Goal: Task Accomplishment & Management: Complete application form

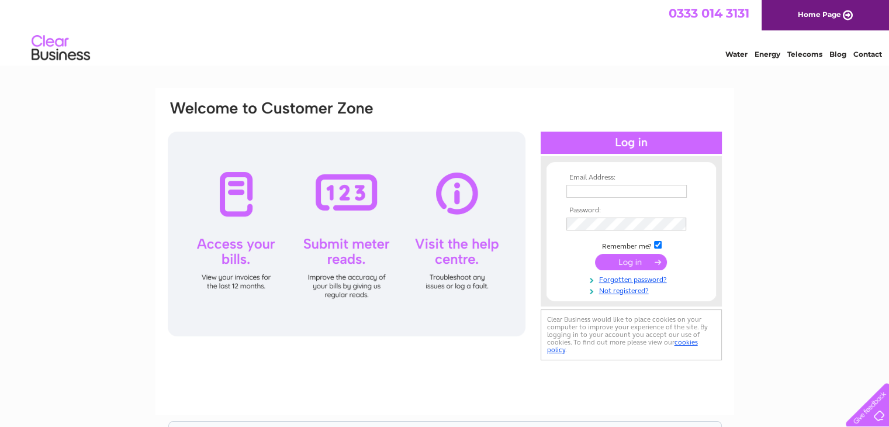
click at [231, 191] on div at bounding box center [347, 234] width 358 height 205
click at [234, 188] on div at bounding box center [347, 234] width 358 height 205
click at [592, 178] on th "Email Address:" at bounding box center [632, 178] width 136 height 8
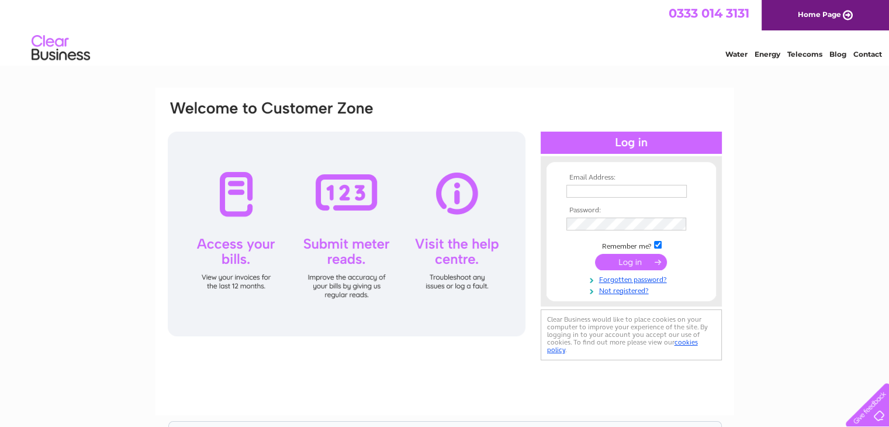
click at [620, 176] on th "Email Address:" at bounding box center [632, 178] width 136 height 8
click at [622, 177] on th "Email Address:" at bounding box center [632, 178] width 136 height 8
click at [819, 24] on link "Home Page" at bounding box center [825, 15] width 127 height 30
click at [591, 177] on th "Email Address:" at bounding box center [632, 178] width 136 height 8
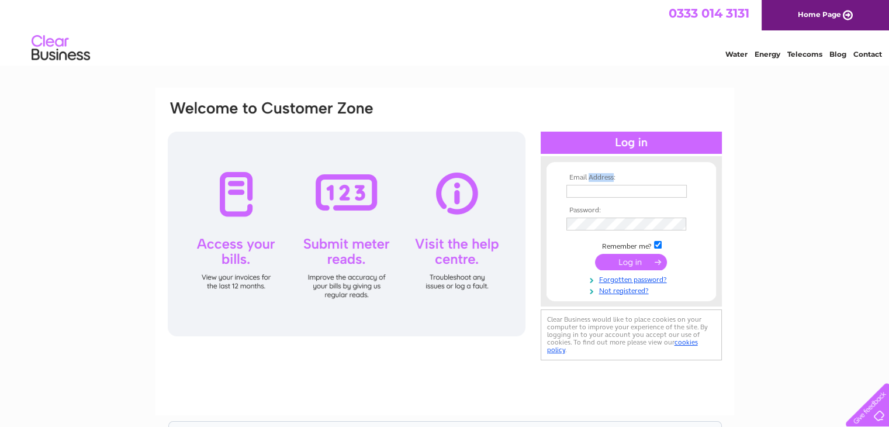
click at [591, 177] on th "Email Address:" at bounding box center [632, 178] width 136 height 8
click at [554, 181] on form "Email Address: Password: Remember me?" at bounding box center [632, 234] width 170 height 121
click at [572, 179] on th "Email Address:" at bounding box center [632, 178] width 136 height 8
click at [614, 183] on td at bounding box center [632, 191] width 136 height 19
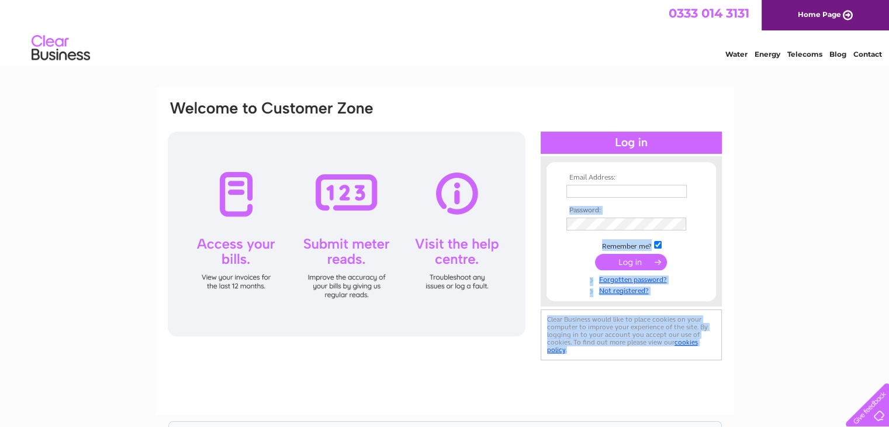
drag, startPoint x: 620, startPoint y: 176, endPoint x: 537, endPoint y: 170, distance: 83.2
click at [537, 170] on div "Email Address: Password:" at bounding box center [445, 231] width 557 height 264
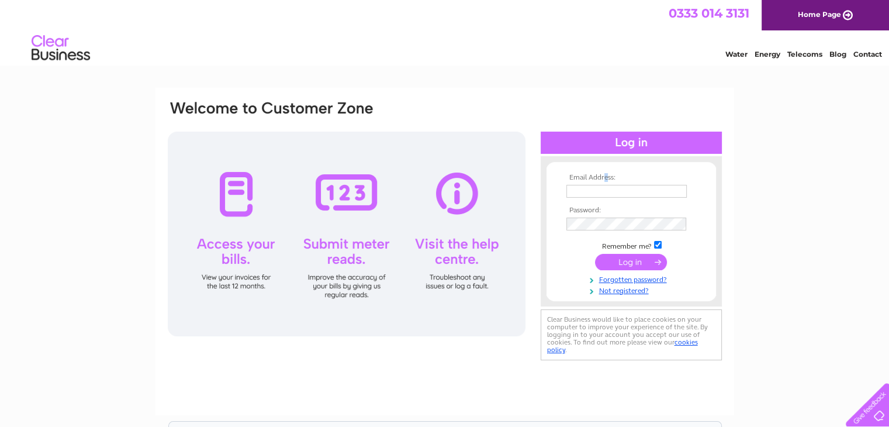
drag, startPoint x: 606, startPoint y: 180, endPoint x: 613, endPoint y: 181, distance: 7.0
click at [606, 180] on th "Email Address:" at bounding box center [632, 178] width 136 height 8
drag, startPoint x: 616, startPoint y: 177, endPoint x: 570, endPoint y: 175, distance: 46.8
click at [570, 175] on th "Email Address:" at bounding box center [632, 178] width 136 height 8
click at [802, 51] on link "Telecoms" at bounding box center [805, 54] width 35 height 9
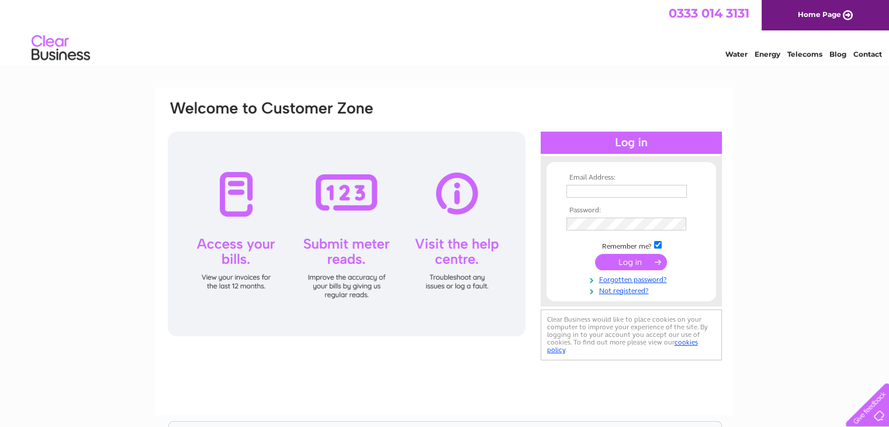
click at [612, 176] on th "Email Address:" at bounding box center [632, 178] width 136 height 8
click at [228, 195] on div at bounding box center [347, 234] width 358 height 205
click at [798, 55] on link "Telecoms" at bounding box center [805, 54] width 35 height 9
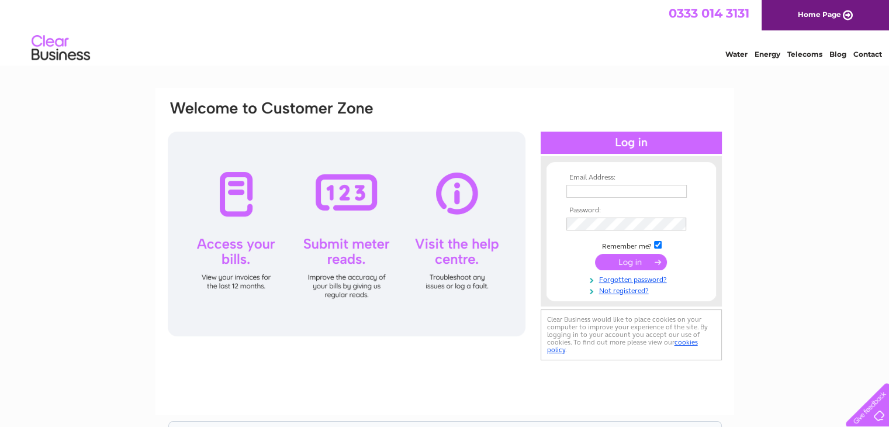
click at [875, 52] on link "Contact" at bounding box center [868, 54] width 29 height 9
click at [813, 54] on link "Telecoms" at bounding box center [805, 54] width 35 height 9
click at [568, 176] on th "Email Address:" at bounding box center [632, 178] width 136 height 8
click at [590, 177] on th "Email Address:" at bounding box center [632, 178] width 136 height 8
click at [644, 176] on th "Email Address:" at bounding box center [632, 178] width 136 height 8
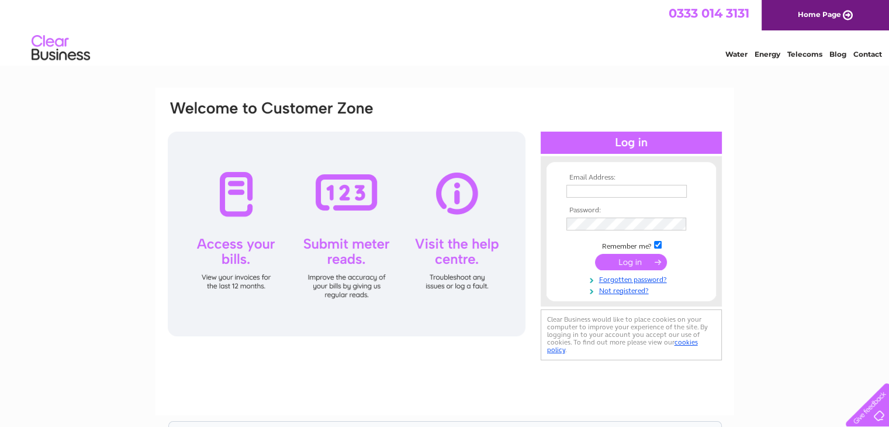
click at [880, 408] on div at bounding box center [865, 402] width 48 height 48
click at [582, 192] on input "text" at bounding box center [627, 191] width 120 height 13
type input "paul@leisurekingdom"
click at [622, 292] on tbody "Email Address: paul@leisurekingdom Password: Remember me?" at bounding box center [632, 235] width 136 height 122
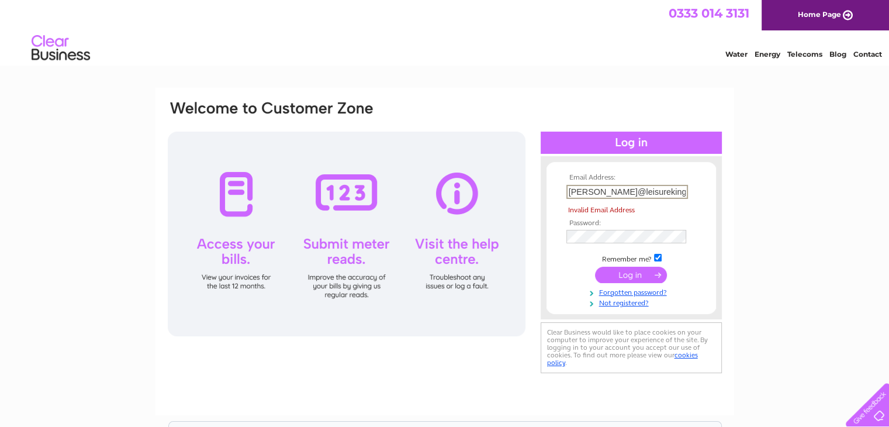
drag, startPoint x: 658, startPoint y: 190, endPoint x: 530, endPoint y: 174, distance: 129.0
click at [530, 174] on div "Email Address: paul@leisurekingdom Invalid Email Address Password:" at bounding box center [445, 237] width 557 height 277
click at [620, 302] on link "Not registered?" at bounding box center [633, 301] width 133 height 11
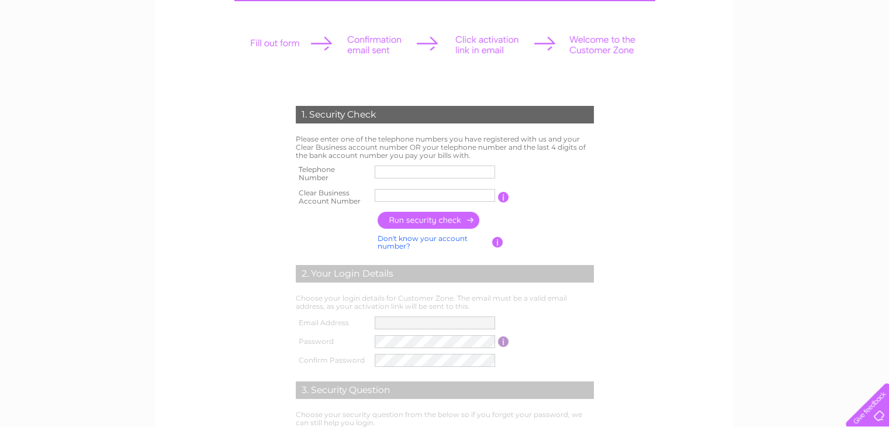
scroll to position [146, 0]
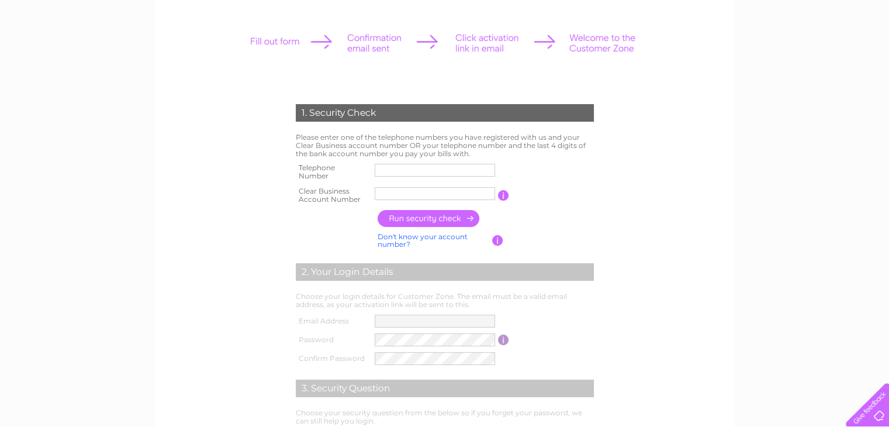
click at [388, 169] on input "text" at bounding box center [435, 170] width 120 height 13
click at [388, 191] on input "text" at bounding box center [436, 194] width 122 height 14
type input "1065392"
click at [398, 171] on input "text" at bounding box center [436, 170] width 122 height 14
click at [397, 169] on input "text" at bounding box center [436, 170] width 122 height 14
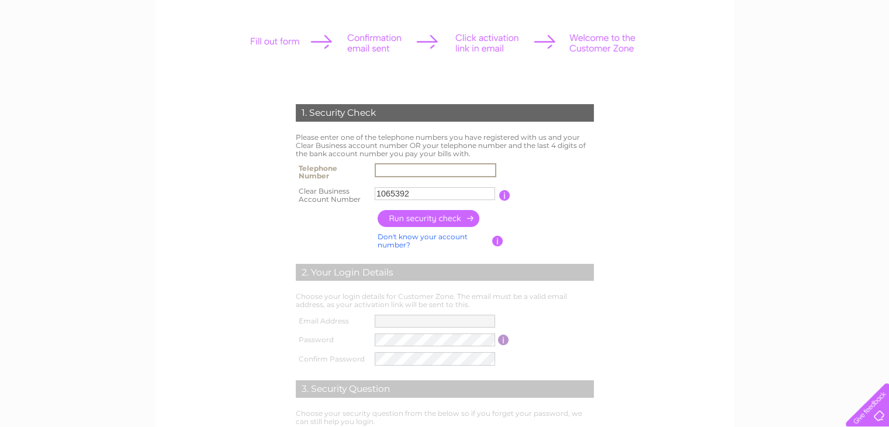
type input "07921124539"
click at [419, 239] on link "Don't know your account number?" at bounding box center [423, 240] width 90 height 17
click at [382, 194] on input "text" at bounding box center [382, 193] width 15 height 13
drag, startPoint x: 434, startPoint y: 168, endPoint x: 368, endPoint y: 160, distance: 66.6
click at [368, 160] on tr "Telephone Number 07921124539" at bounding box center [445, 171] width 304 height 23
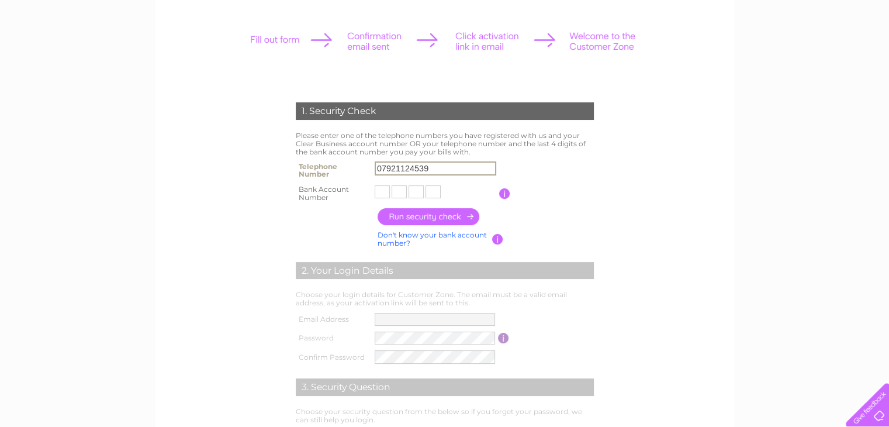
scroll to position [152, 0]
